Goal: Transaction & Acquisition: Purchase product/service

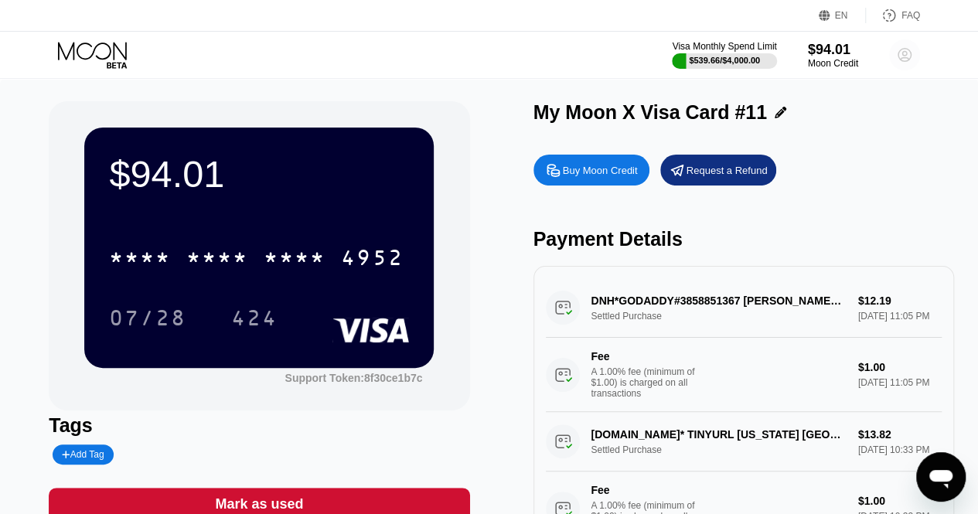
click at [898, 66] on circle at bounding box center [904, 54] width 31 height 31
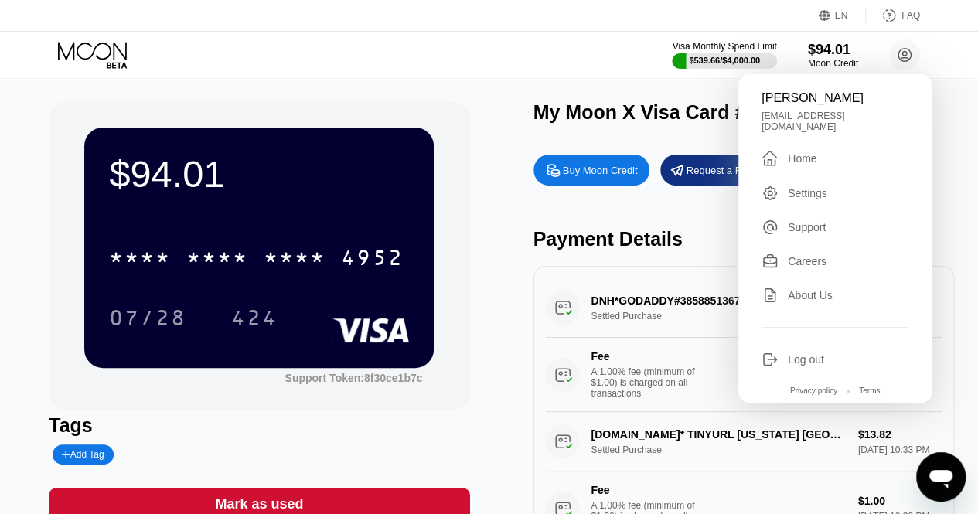
click at [532, 238] on div "$94.01 * * * * * * * * * * * * 4952 07/28 424 Support Token: 8f30ce1b7c Tags Ad…" at bounding box center [489, 318] width 881 height 435
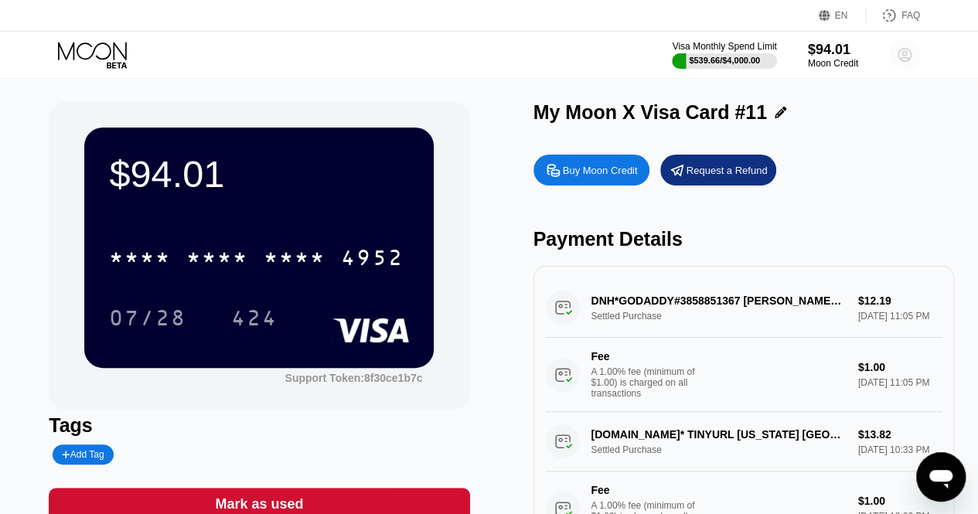
click at [906, 60] on circle at bounding box center [904, 54] width 31 height 31
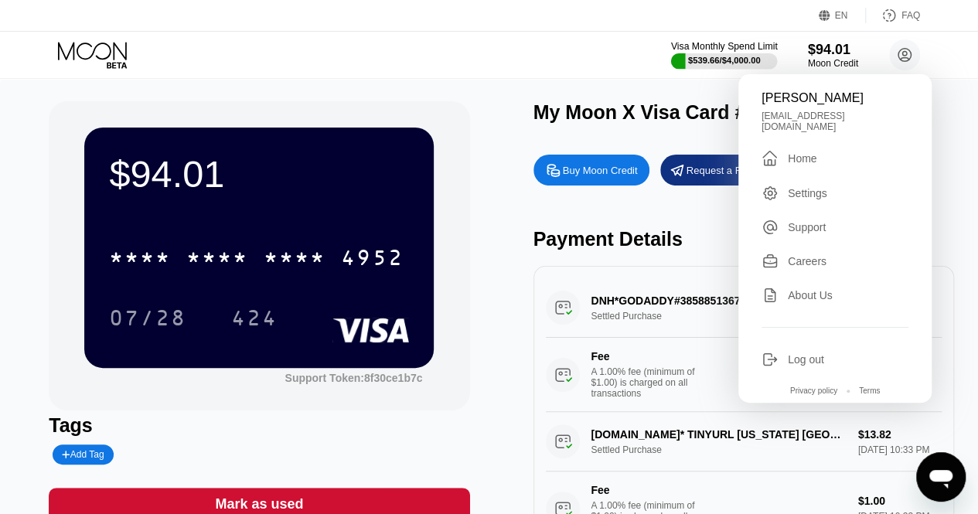
click at [749, 60] on div "$539.66 / $4,000.00" at bounding box center [724, 60] width 73 height 9
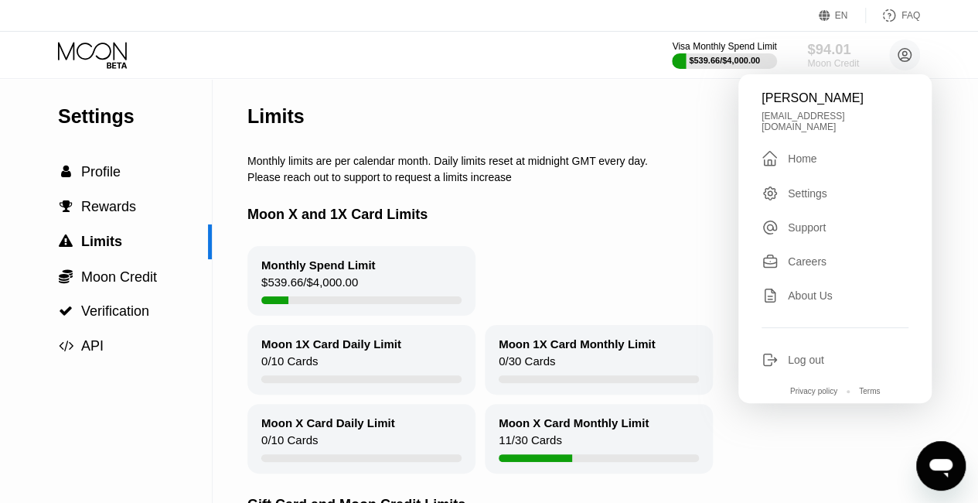
click at [825, 60] on div "Moon Credit" at bounding box center [833, 63] width 52 height 11
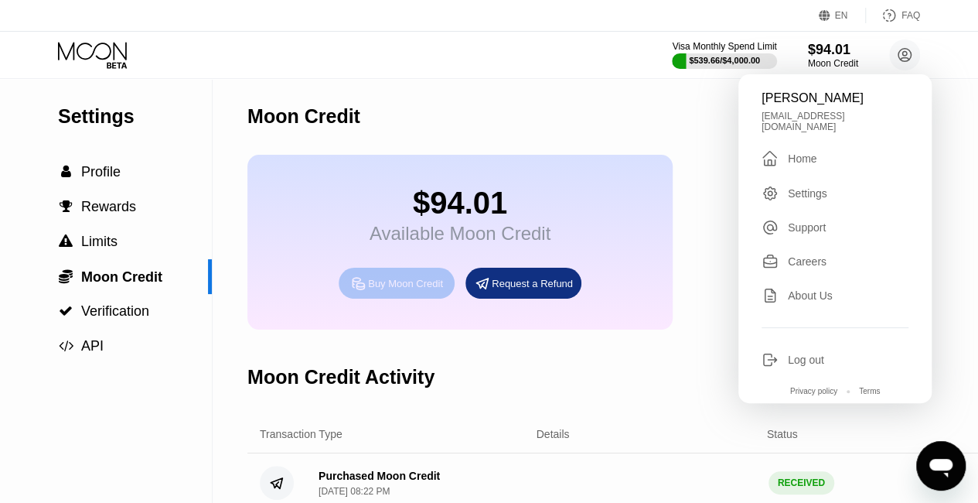
click at [419, 290] on div "Buy Moon Credit" at bounding box center [405, 283] width 75 height 13
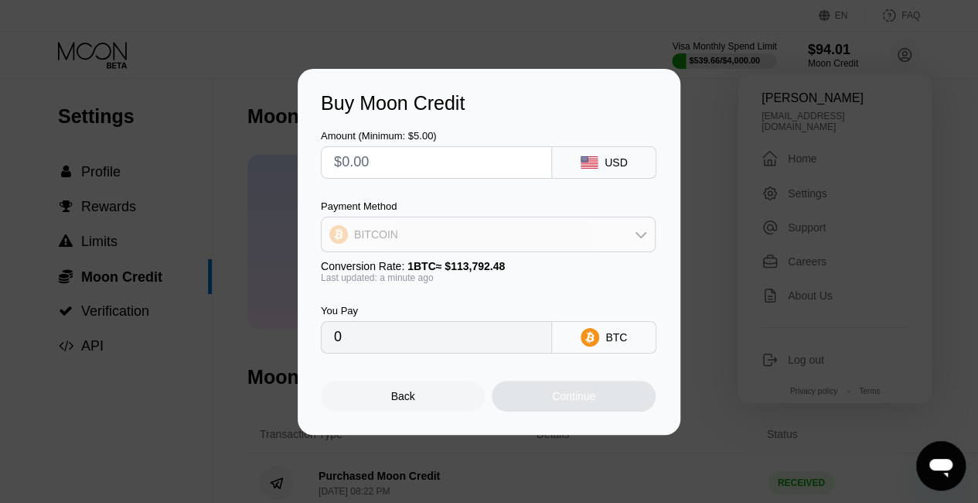
click at [564, 239] on div "BITCOIN" at bounding box center [488, 234] width 333 height 31
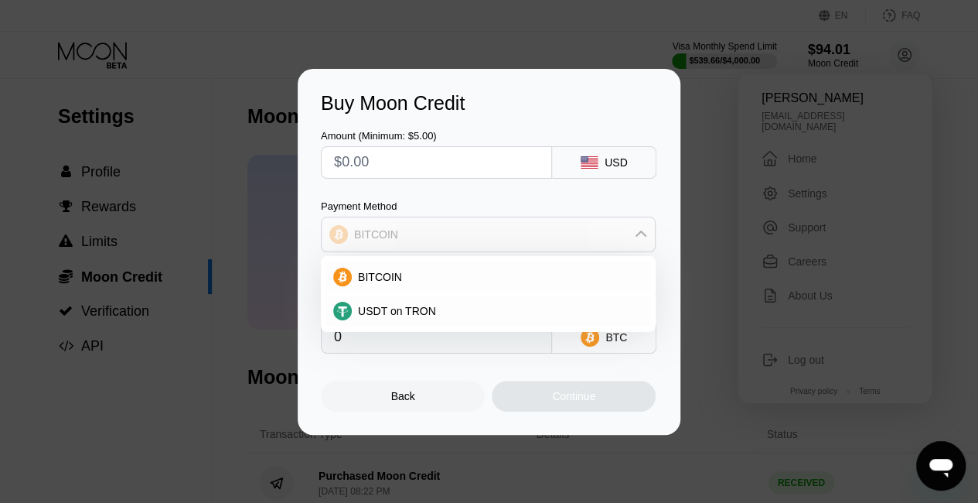
click at [564, 239] on div "BITCOIN" at bounding box center [488, 234] width 333 height 31
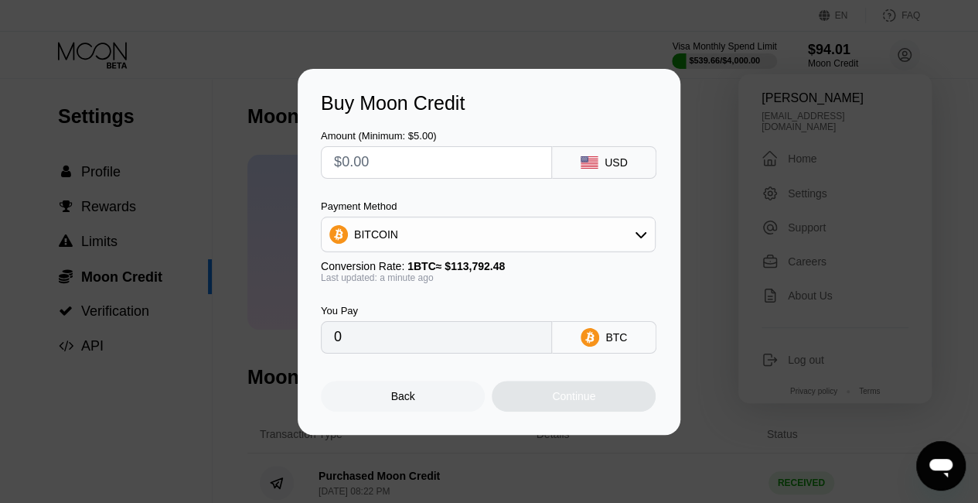
click at [466, 156] on input "text" at bounding box center [436, 162] width 205 height 31
type input "$3"
type input "0.00002637"
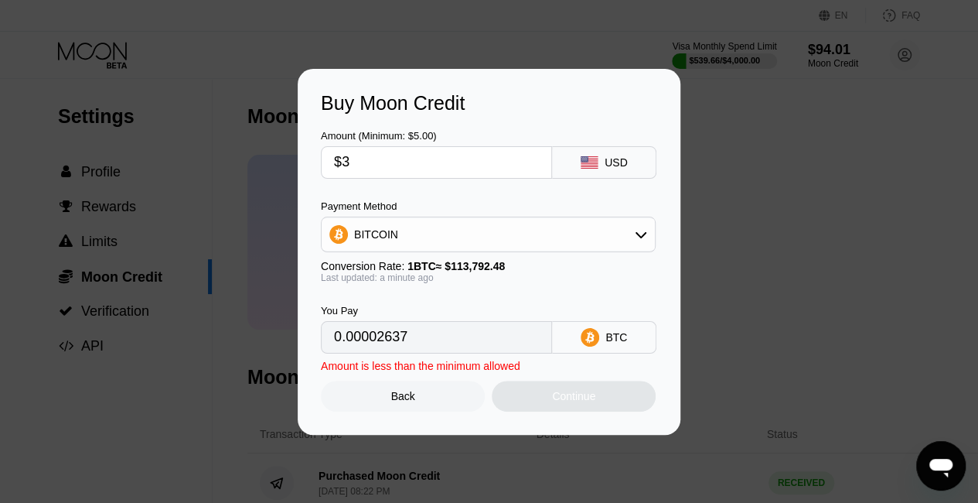
type input "$30"
type input "0.00026364"
type input "$300"
type input "0.00263638"
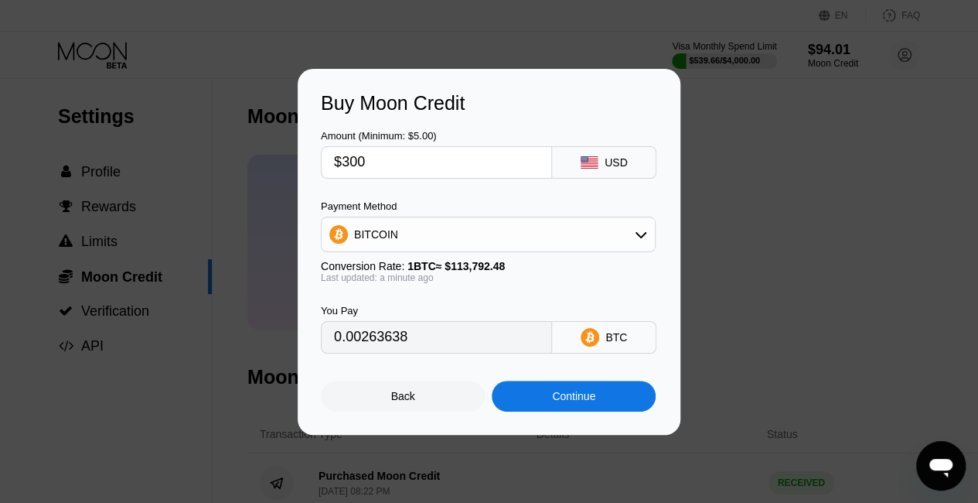
type input "$3000"
type input "0.02636379"
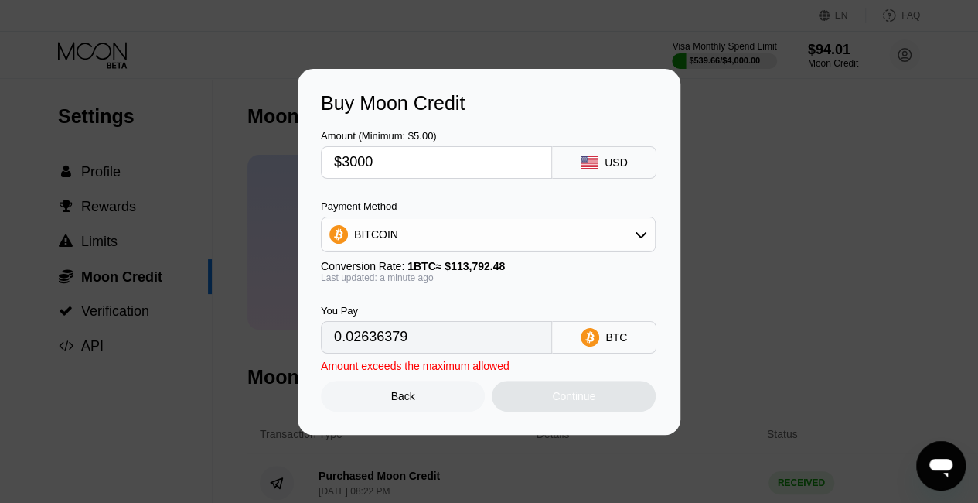
type input "$300"
type input "0.00263638"
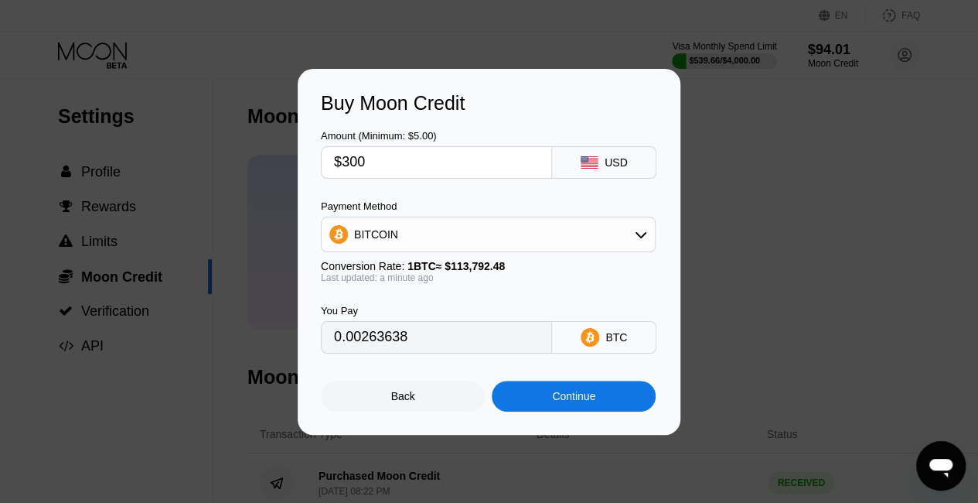
type input "$300"
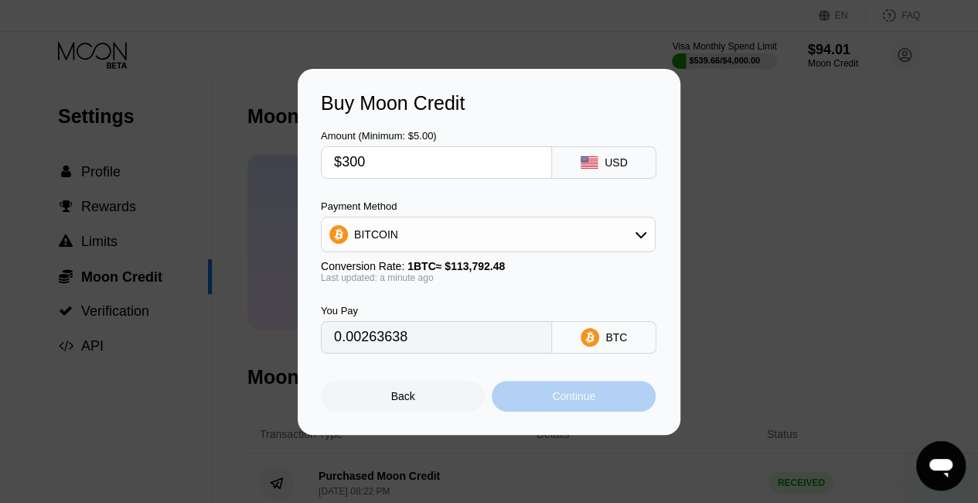
click at [580, 399] on div "Continue" at bounding box center [573, 396] width 43 height 12
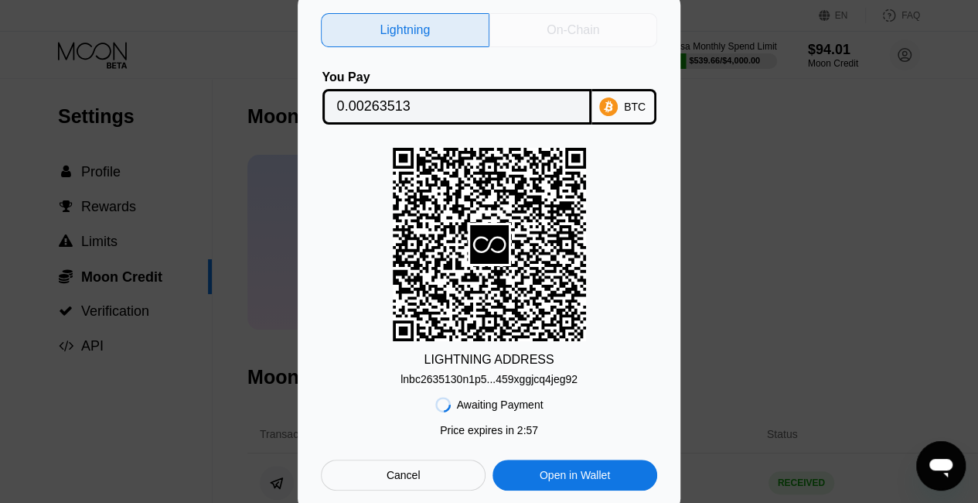
click at [554, 30] on div "On-Chain" at bounding box center [573, 29] width 53 height 15
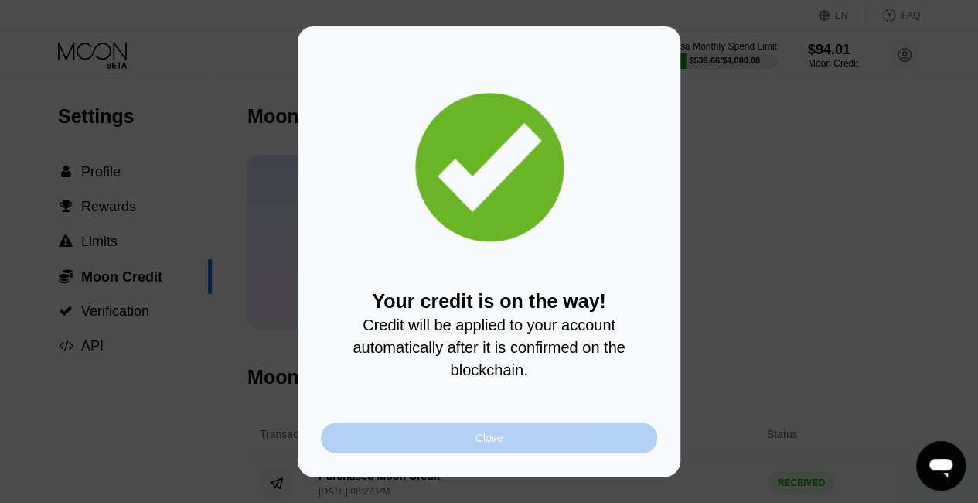
click at [491, 451] on div "Close" at bounding box center [489, 437] width 336 height 31
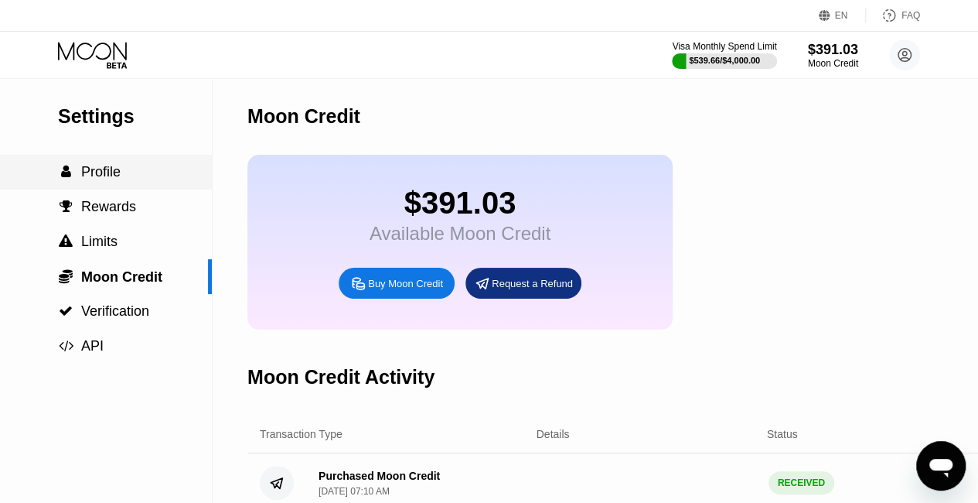
click at [104, 171] on span "Profile" at bounding box center [100, 171] width 39 height 15
